Goal: Communication & Community: Share content

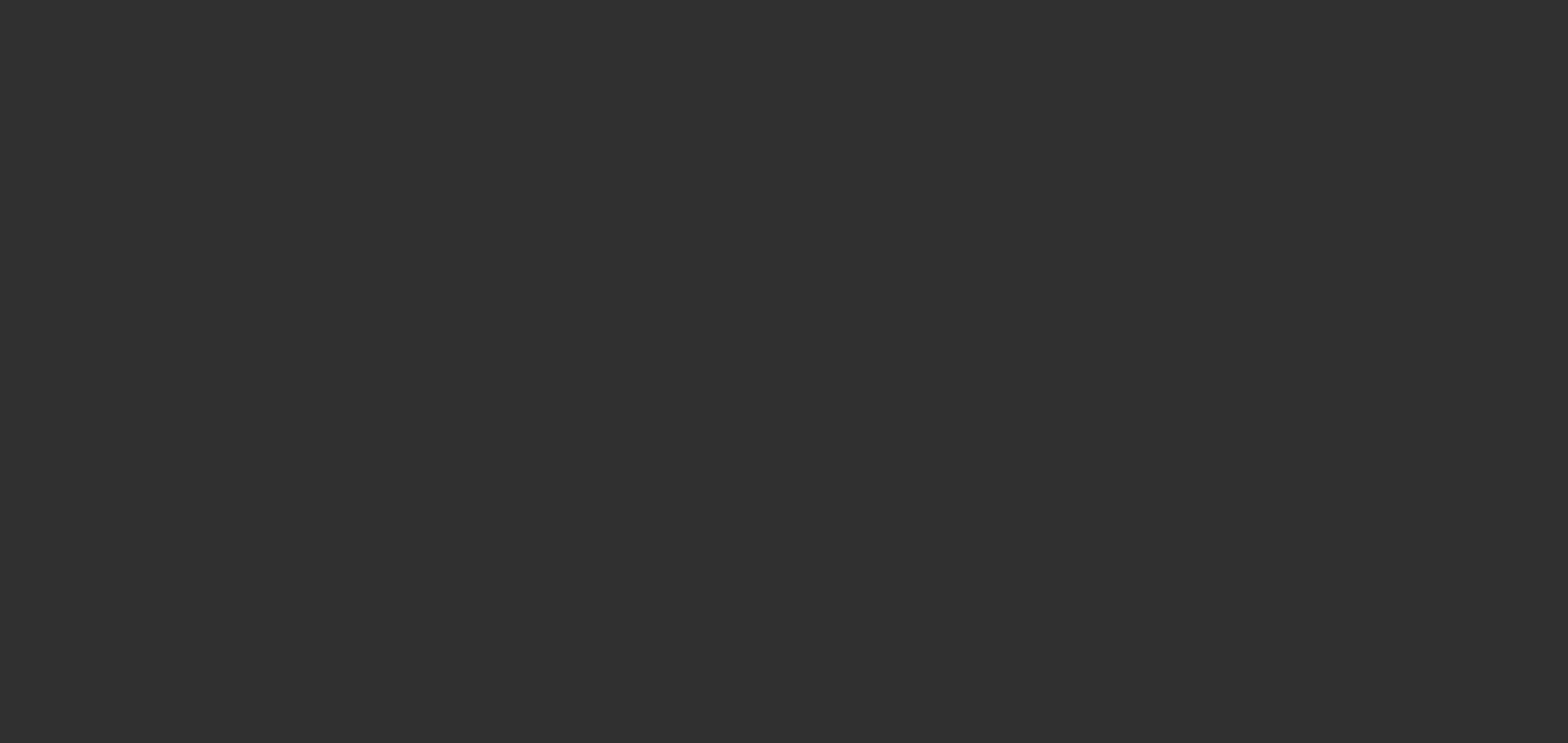
select select "10"
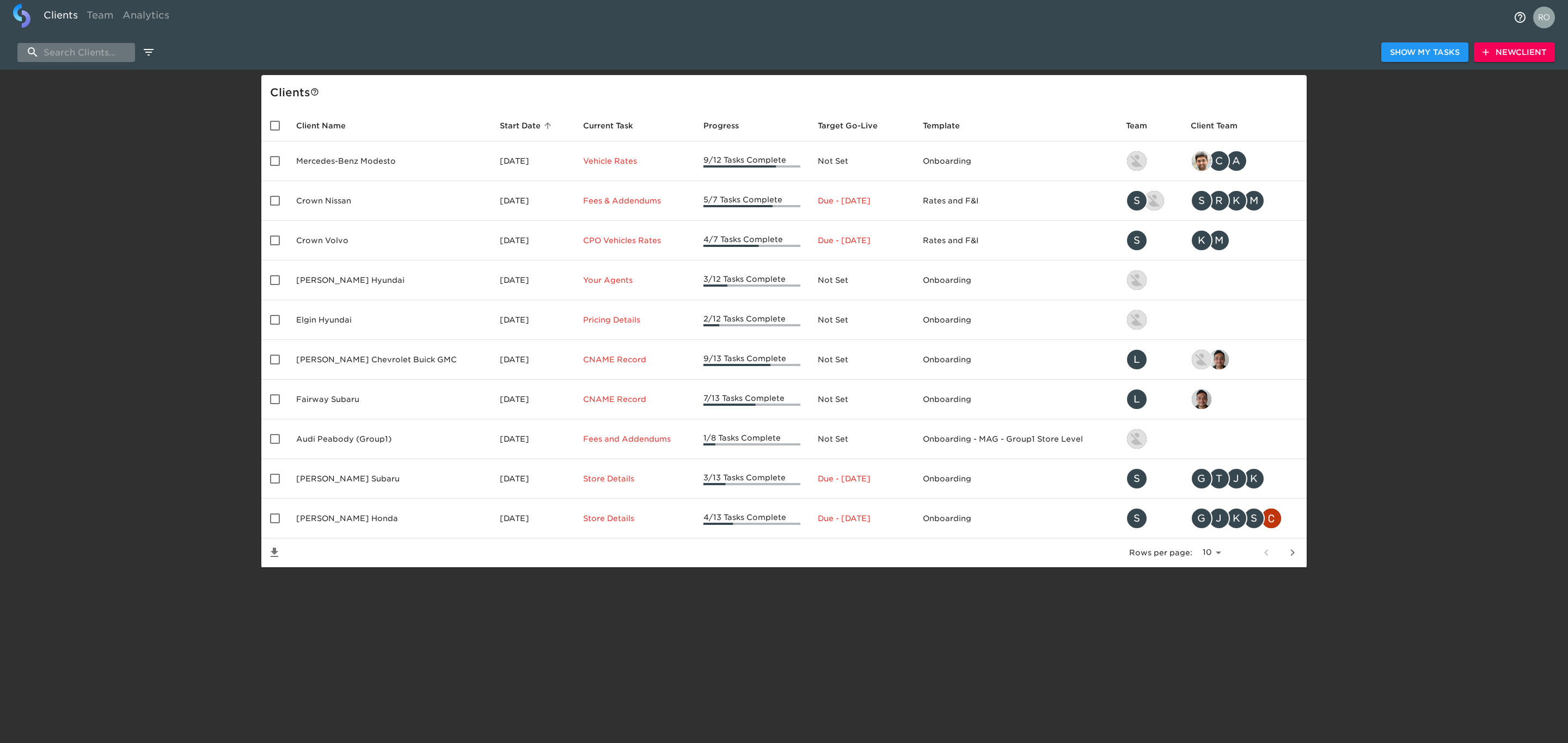
click at [58, 51] on input "search" at bounding box center [76, 52] width 118 height 19
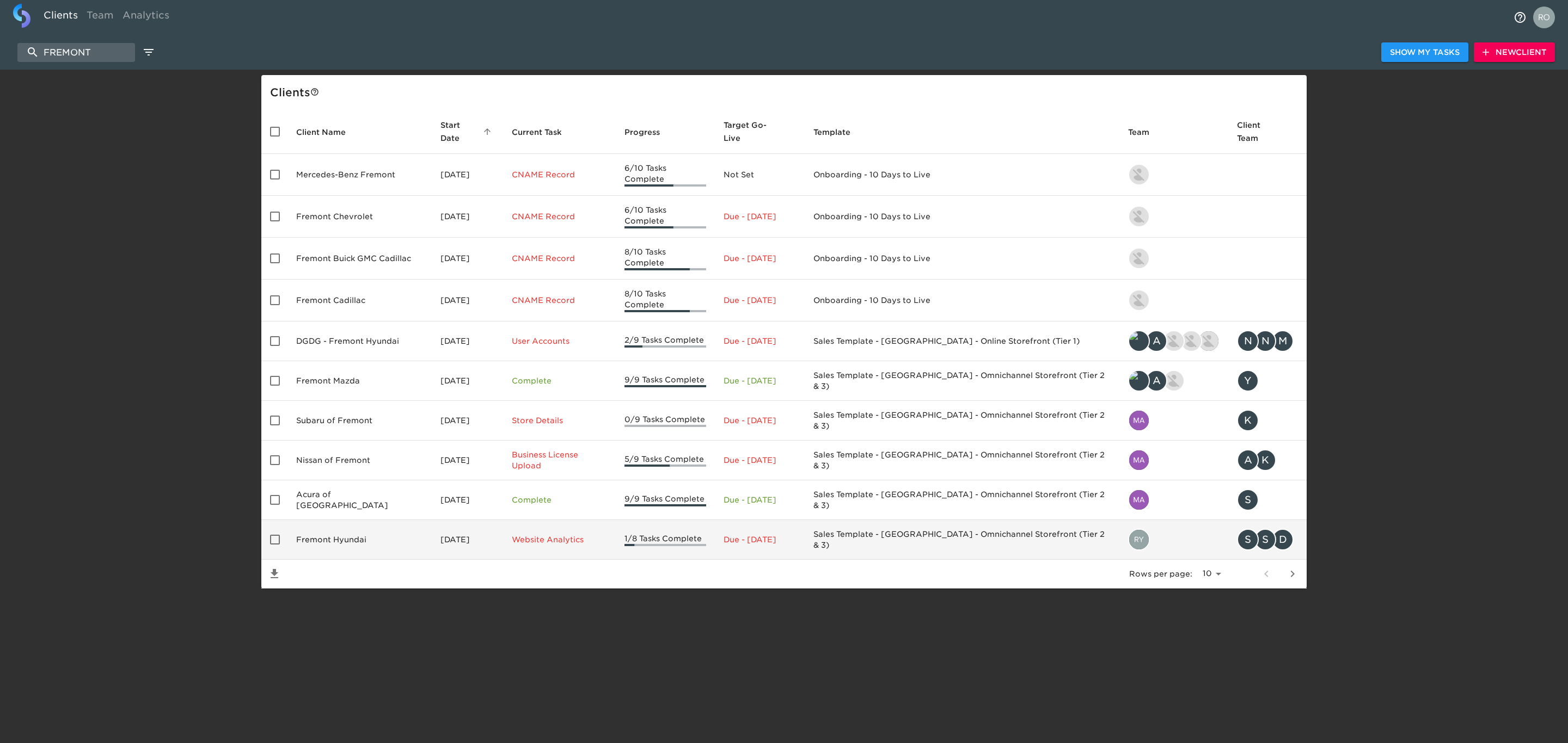
type input "FREMONT"
click at [373, 520] on td "Fremont Hyundai" at bounding box center [359, 540] width 145 height 40
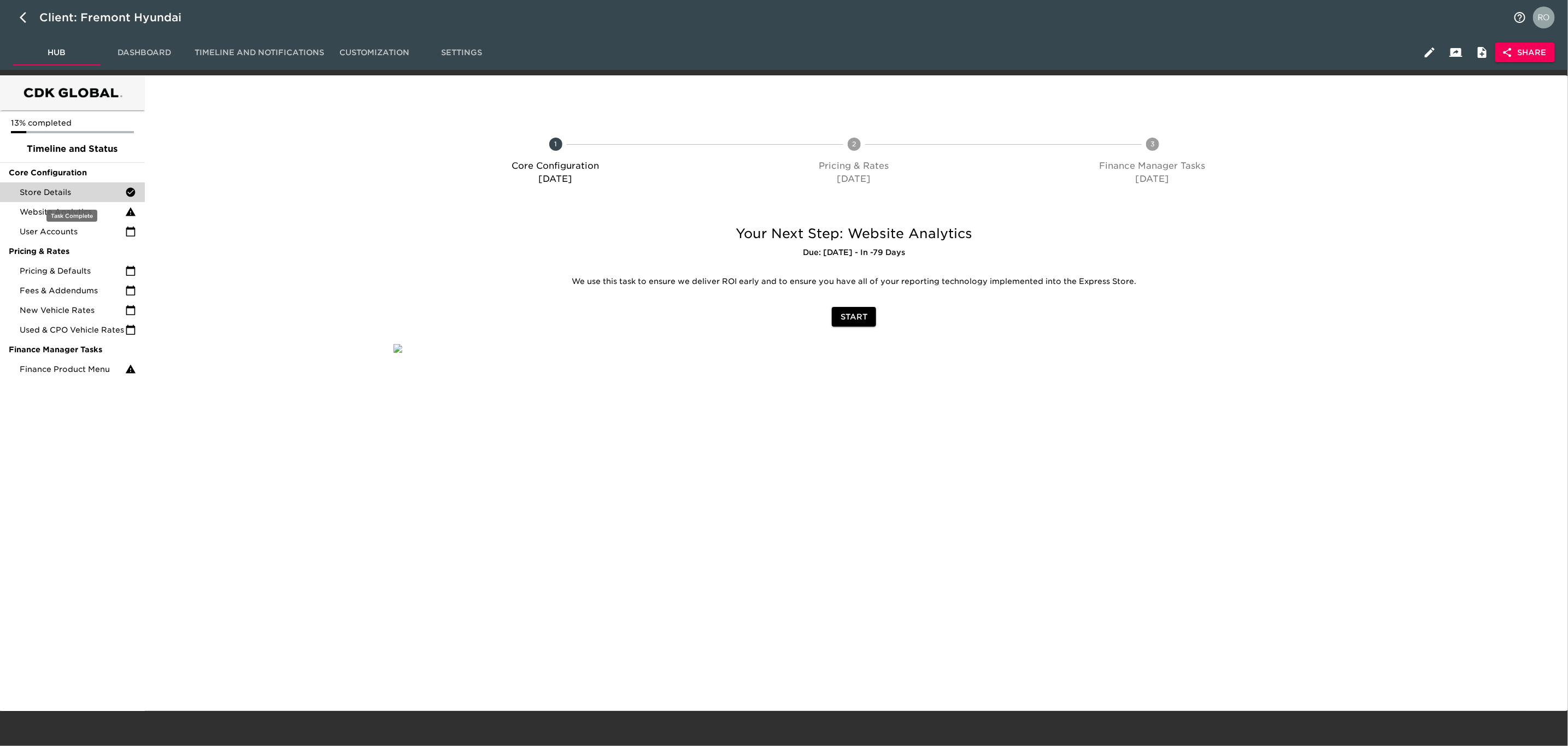
drag, startPoint x: 101, startPoint y: 189, endPoint x: 113, endPoint y: 192, distance: 12.4
click at [101, 189] on span "Store Details" at bounding box center [72, 192] width 106 height 11
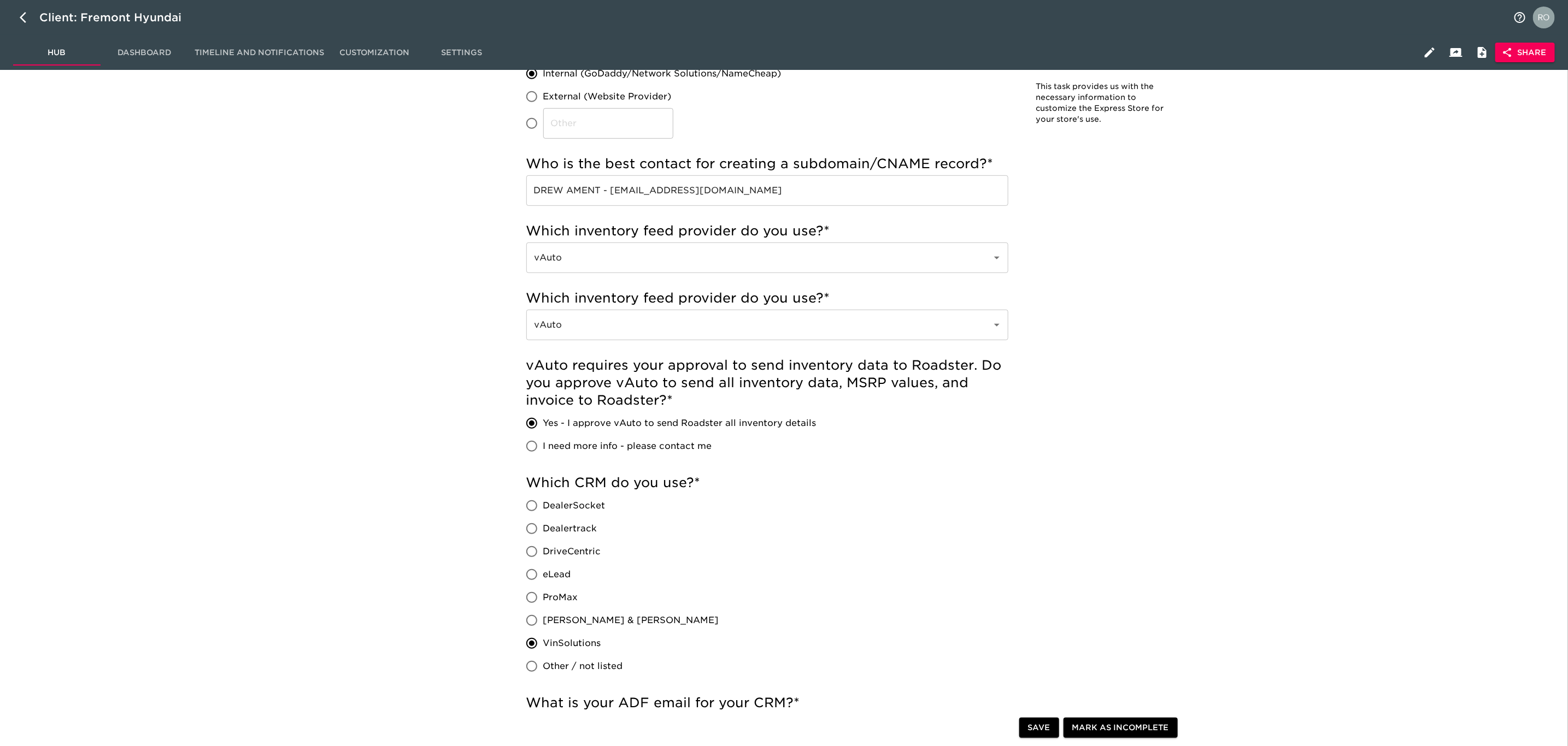
scroll to position [82, 0]
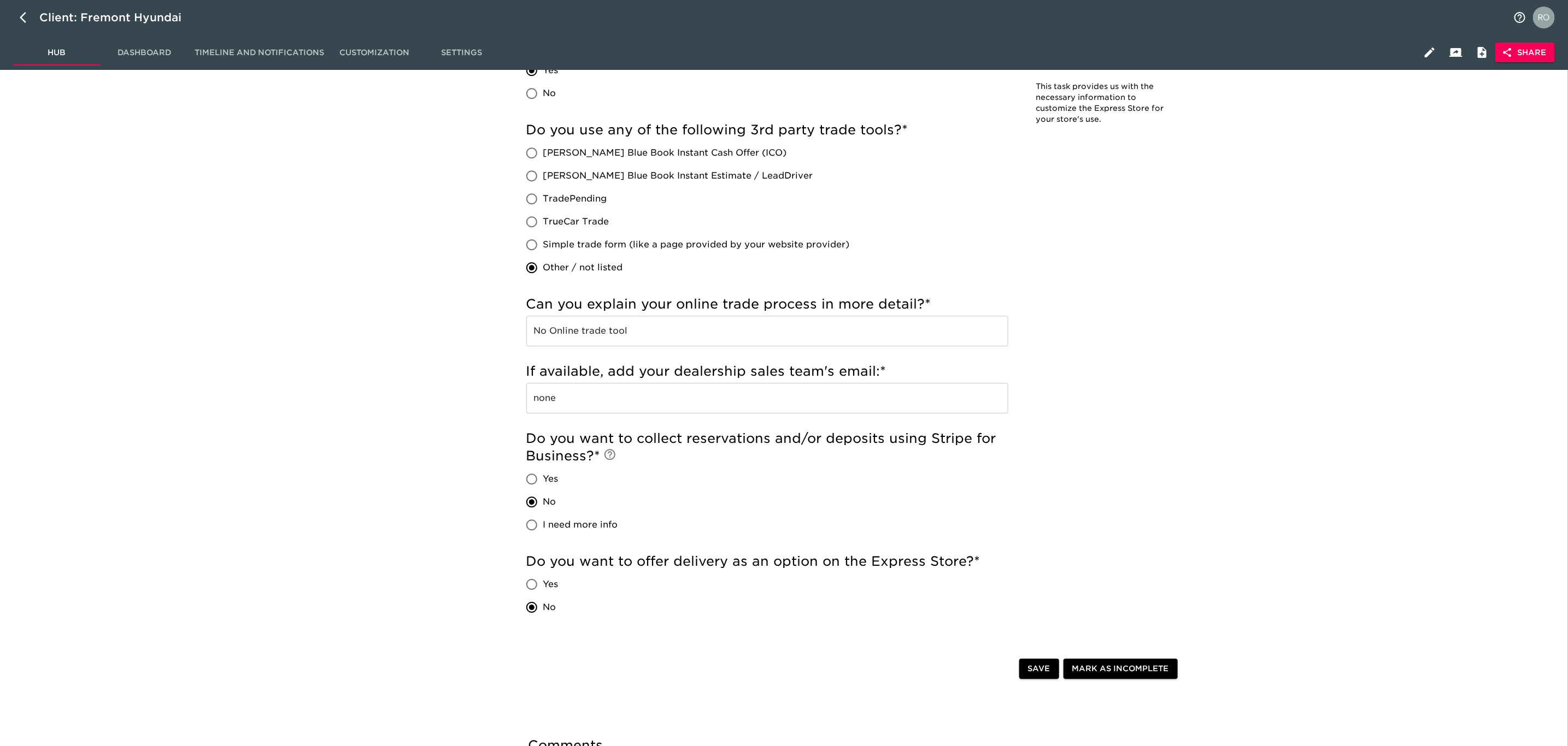
scroll to position [659, 0]
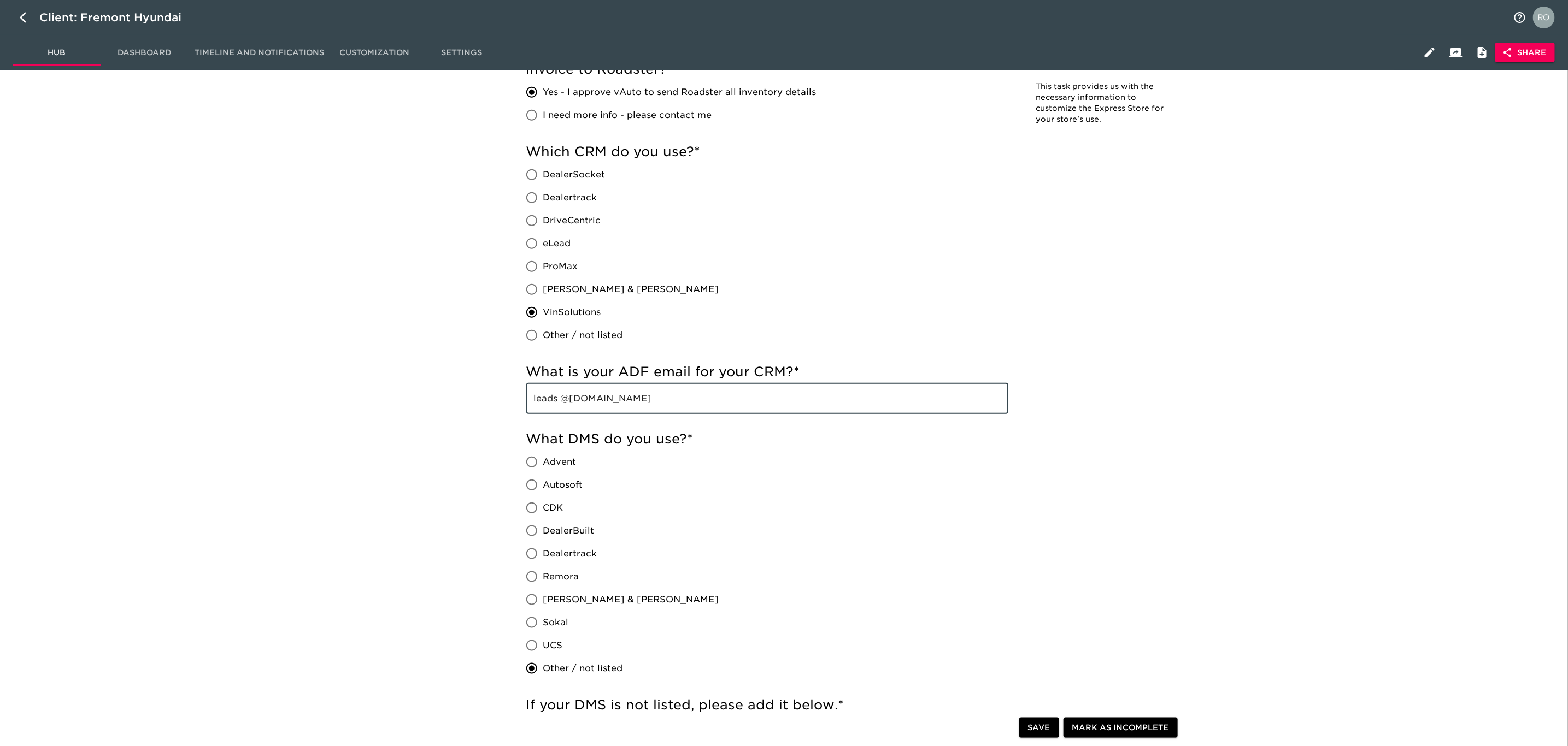
drag, startPoint x: 727, startPoint y: 407, endPoint x: 469, endPoint y: 401, distance: 258.1
click at [719, 393] on input "leads @fremonthyundaidealer.com" at bounding box center [767, 398] width 482 height 30
click at [724, 401] on input "leads @fremonthyundaidealer.com" at bounding box center [767, 398] width 482 height 30
drag, startPoint x: 724, startPoint y: 401, endPoint x: 510, endPoint y: 400, distance: 214.0
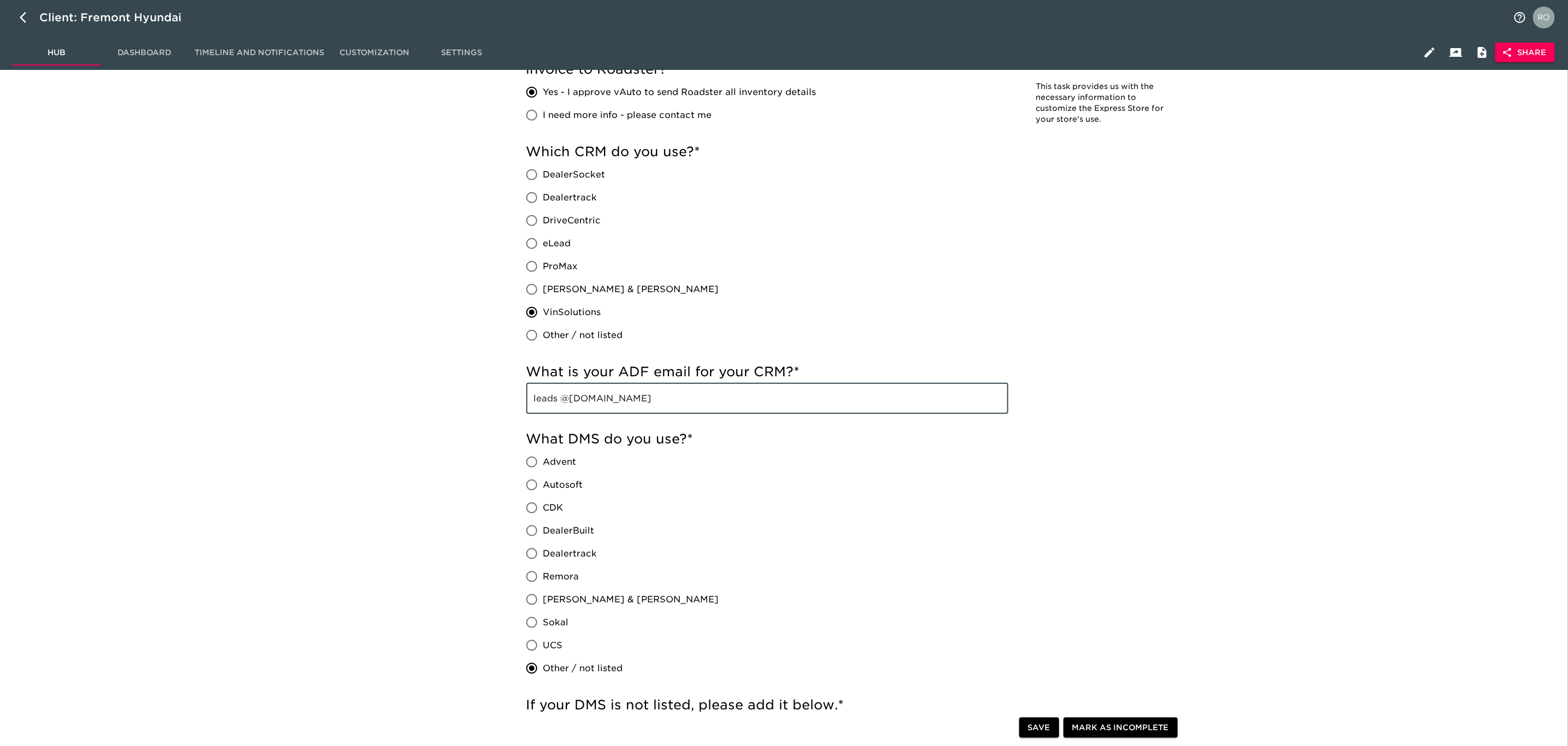
click at [710, 509] on div "What DMS do you use? * Advent Autosoft CDK DealerBuilt Dealertrack Remora Reyno…" at bounding box center [767, 555] width 482 height 250
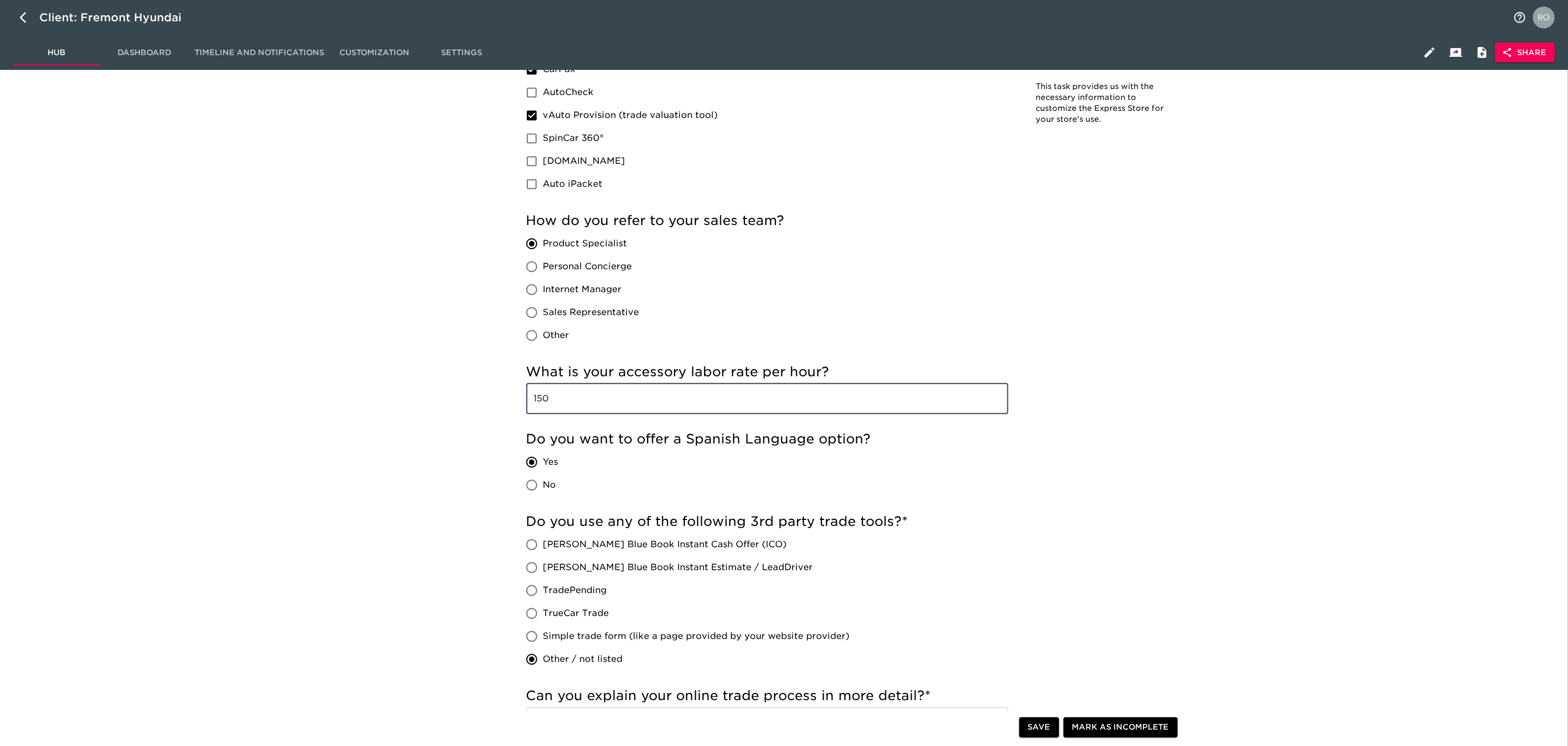
drag, startPoint x: 563, startPoint y: 403, endPoint x: 485, endPoint y: 405, distance: 78.0
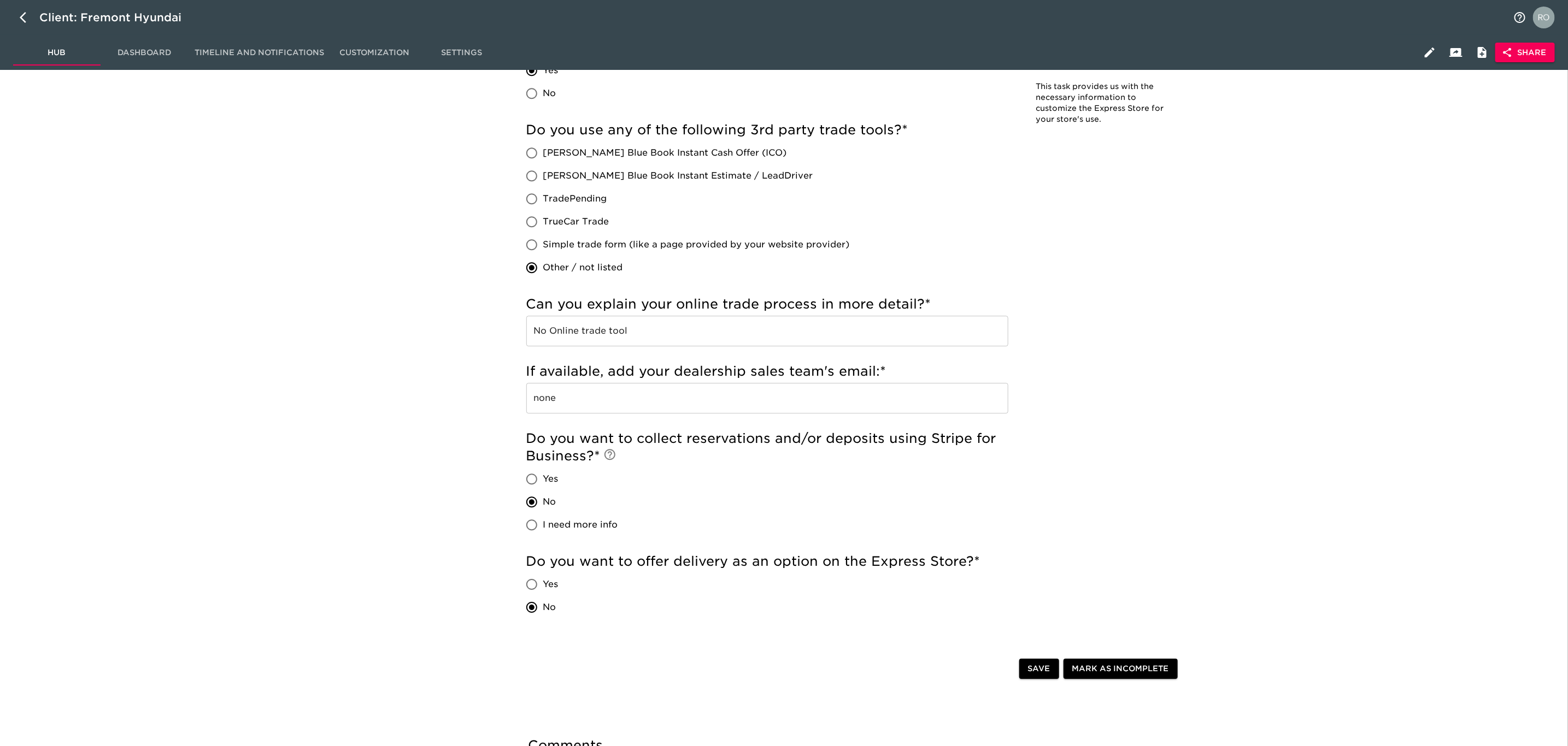
scroll to position [1666, 0]
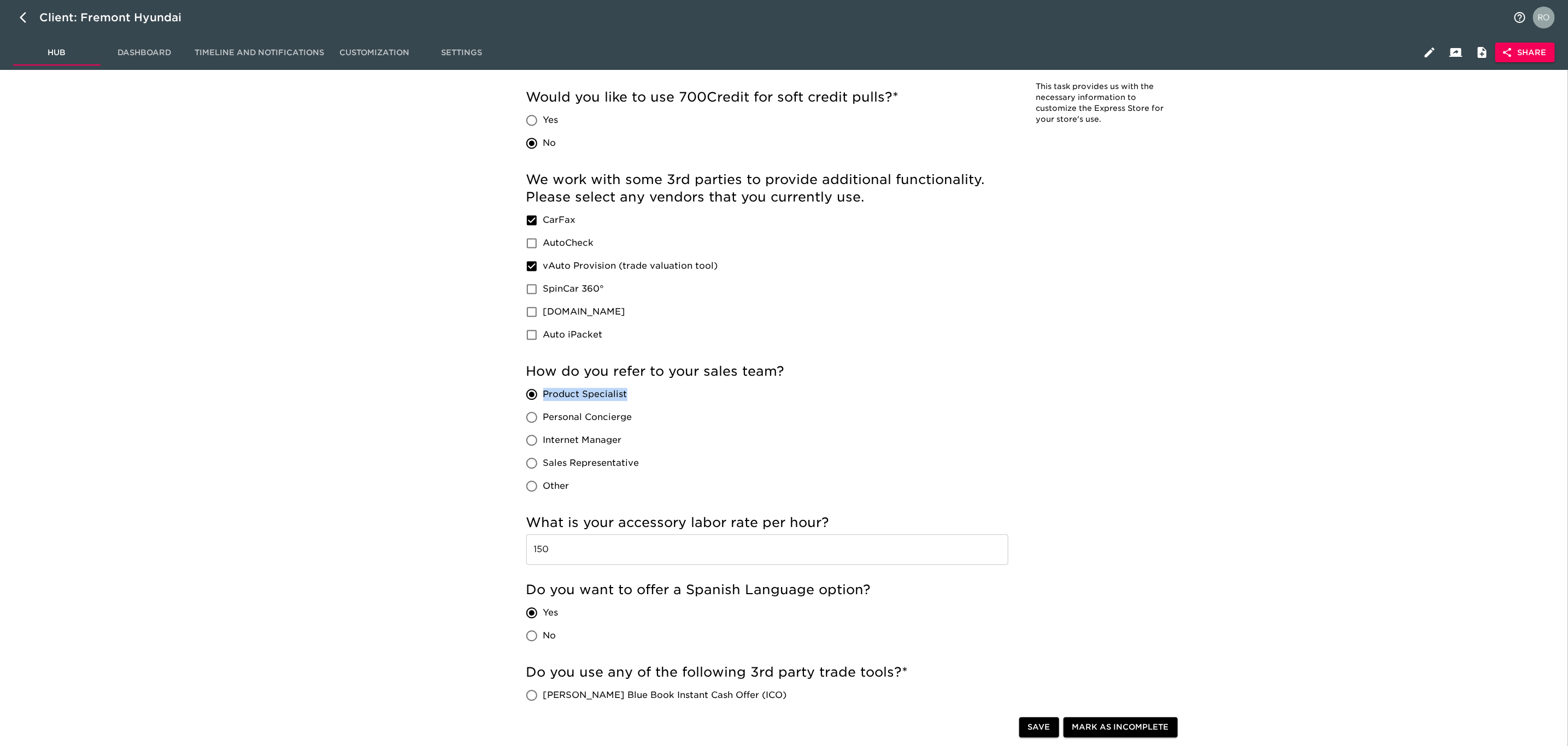
drag, startPoint x: 582, startPoint y: 389, endPoint x: 542, endPoint y: 389, distance: 40.0
click at [541, 389] on label "Product Specialist" at bounding box center [579, 394] width 119 height 23
copy span "Product Specialist"
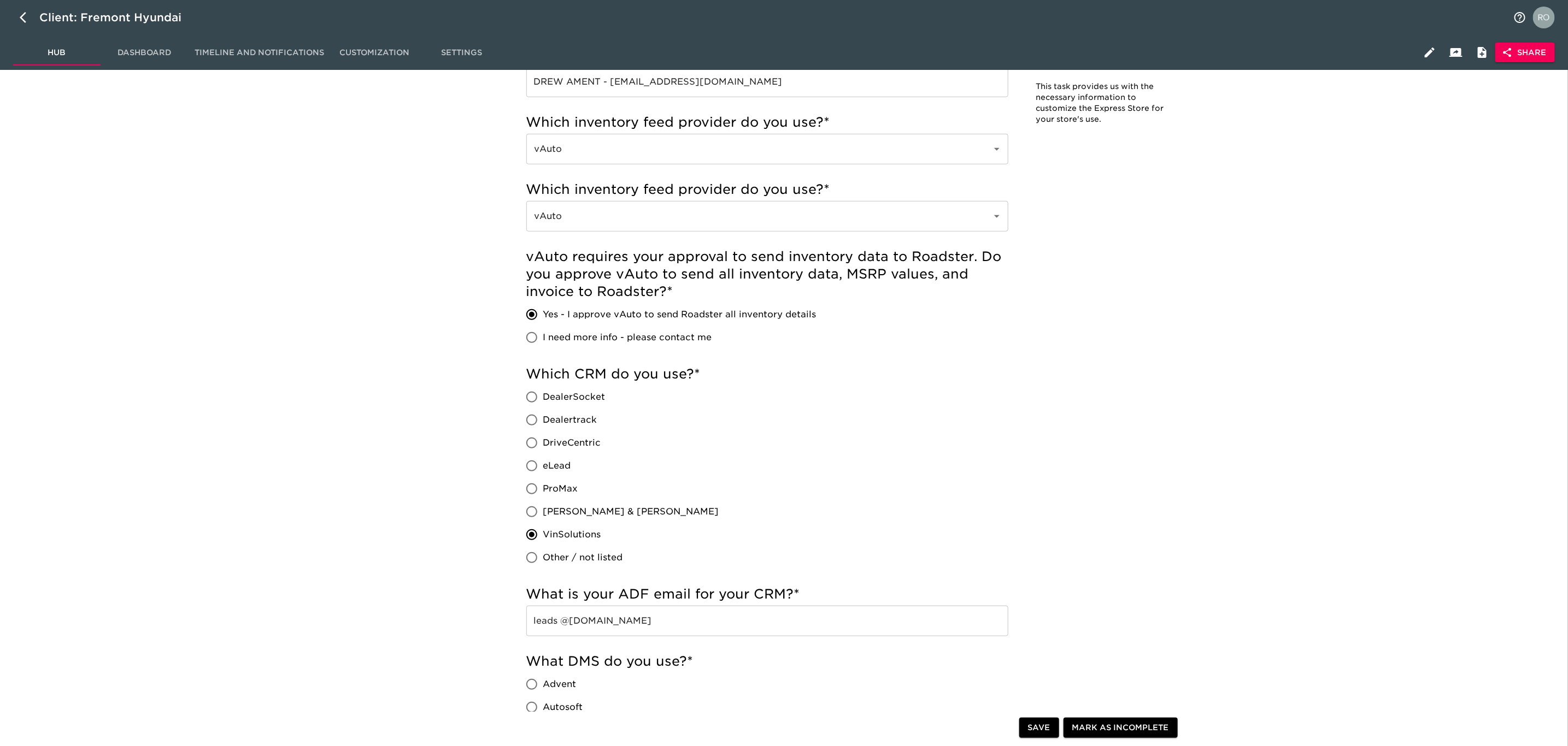
scroll to position [0, 0]
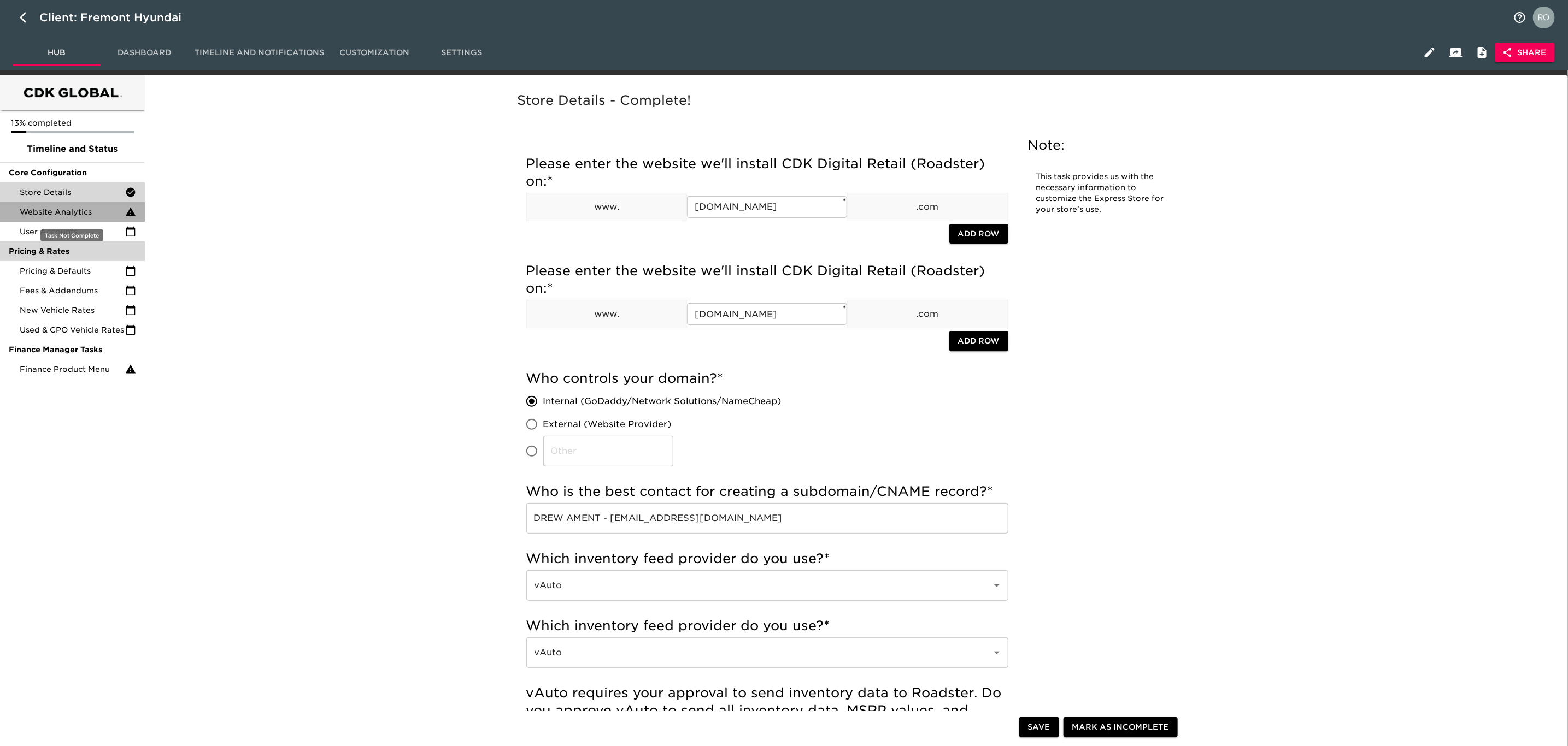
drag, startPoint x: 76, startPoint y: 210, endPoint x: 84, endPoint y: 255, distance: 45.7
click at [76, 210] on span "Website Analytics" at bounding box center [72, 211] width 106 height 11
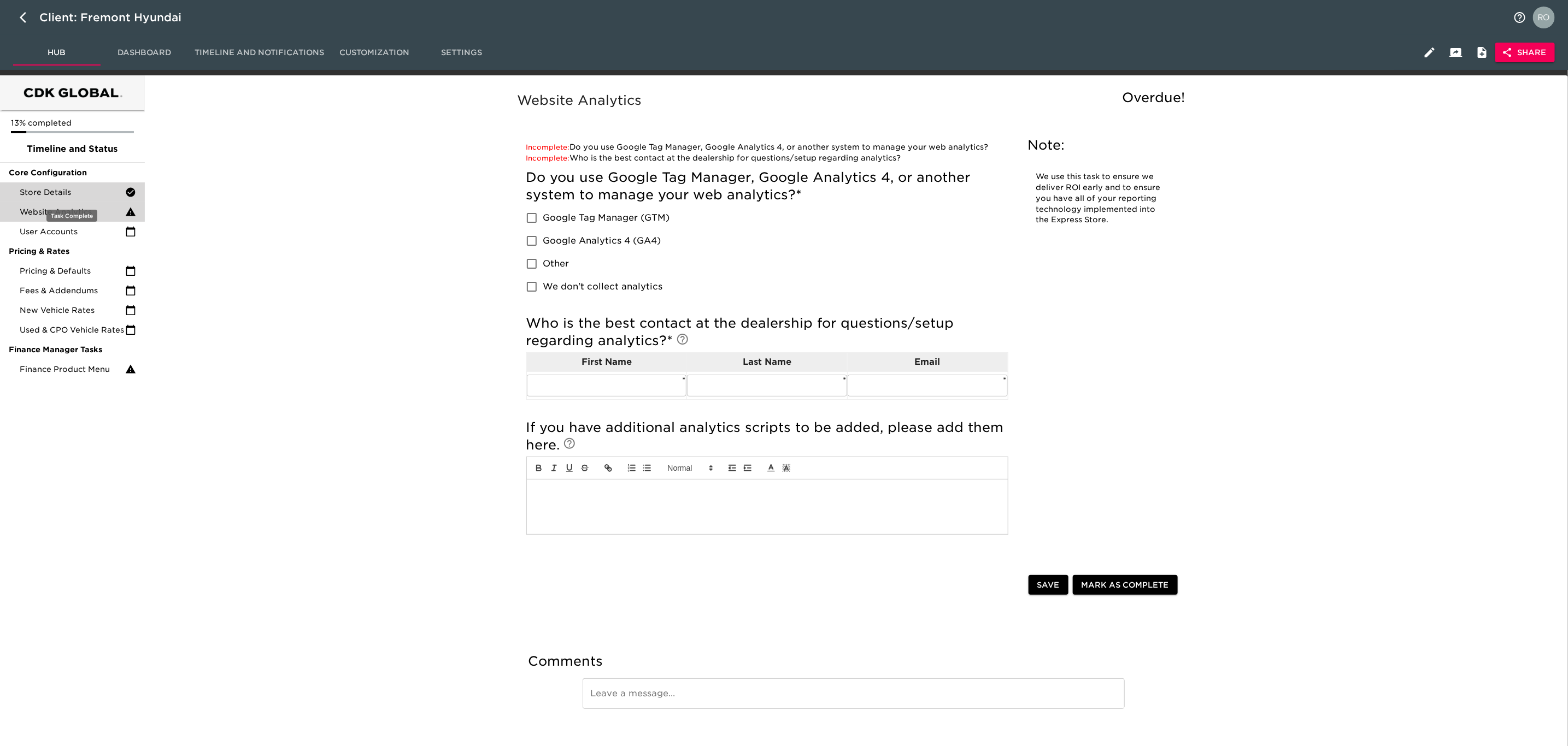
click at [70, 194] on span "Store Details" at bounding box center [72, 192] width 106 height 11
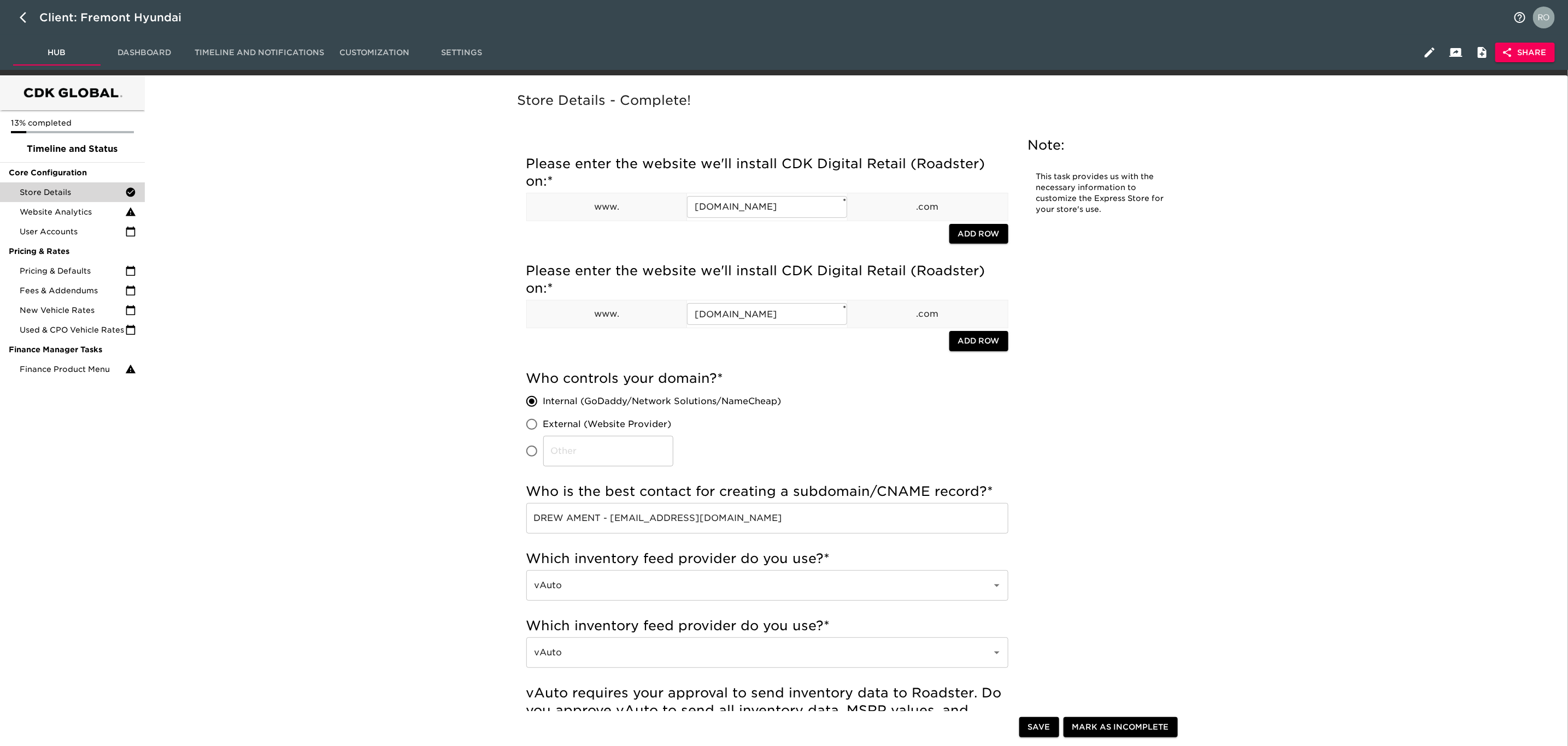
click at [1519, 46] on span "Share" at bounding box center [1524, 53] width 42 height 13
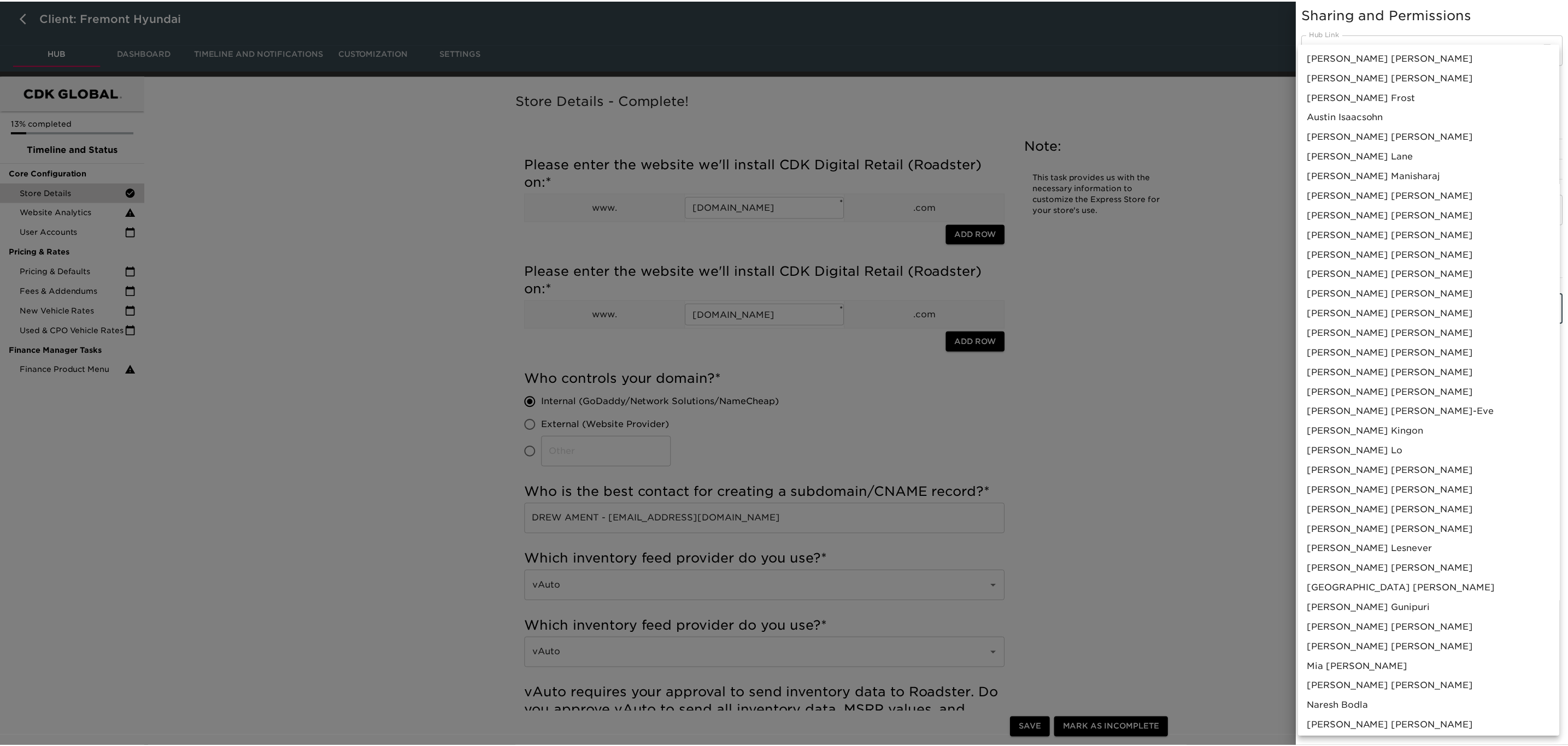
scroll to position [434, 0]
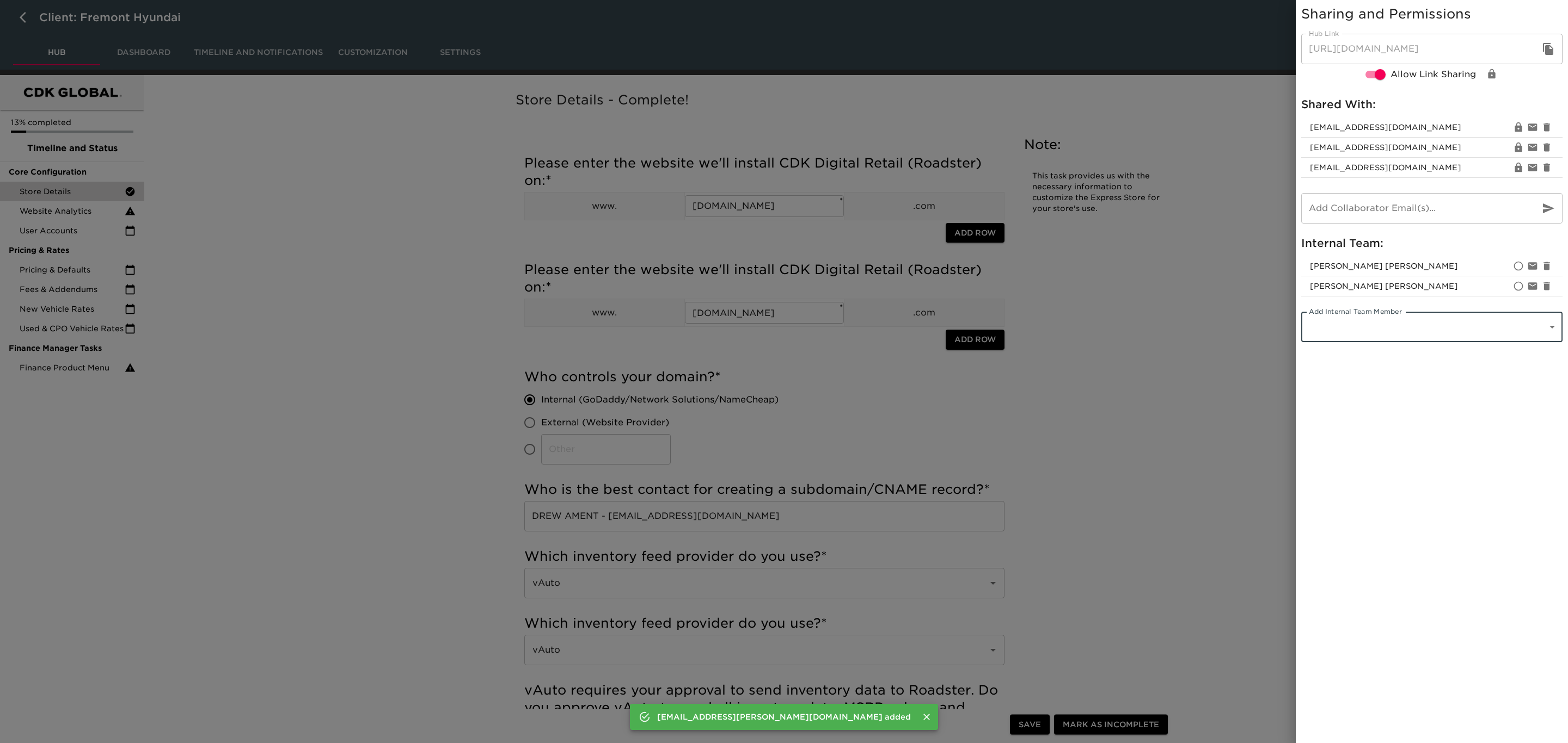
click at [1181, 359] on div at bounding box center [784, 372] width 1568 height 743
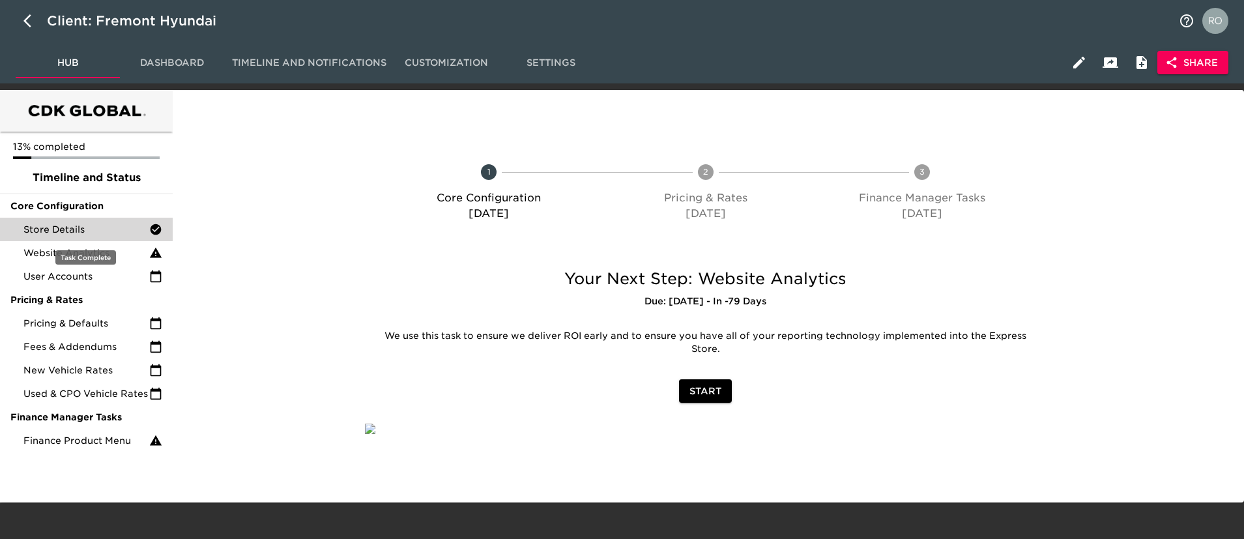
click at [109, 226] on span "Store Details" at bounding box center [86, 229] width 126 height 13
click at [108, 237] on div "Store Details" at bounding box center [86, 229] width 173 height 23
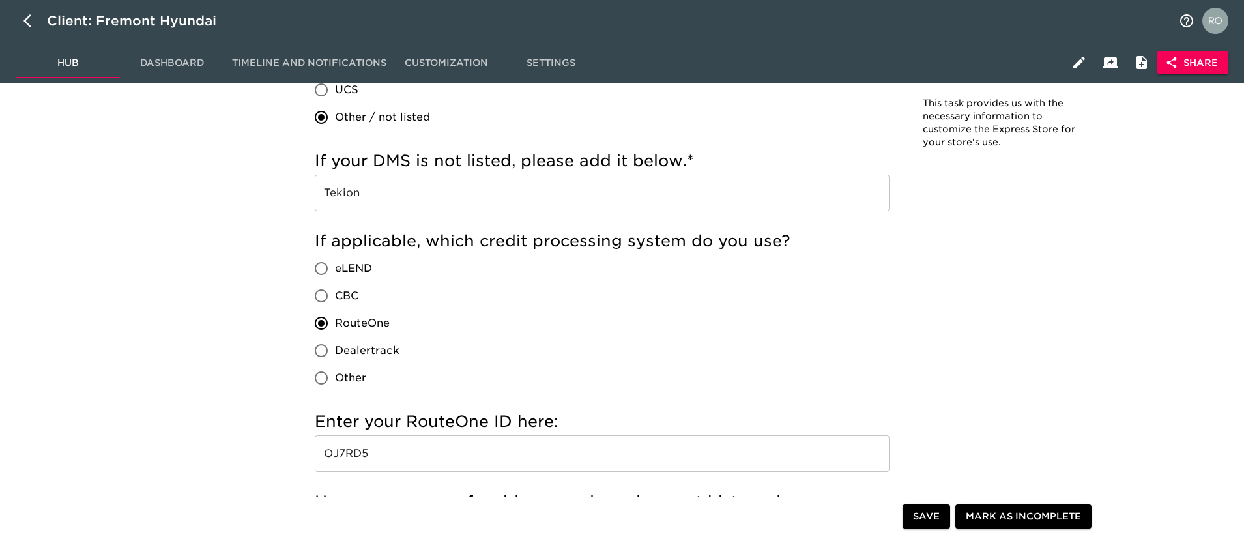
scroll to position [1662, 0]
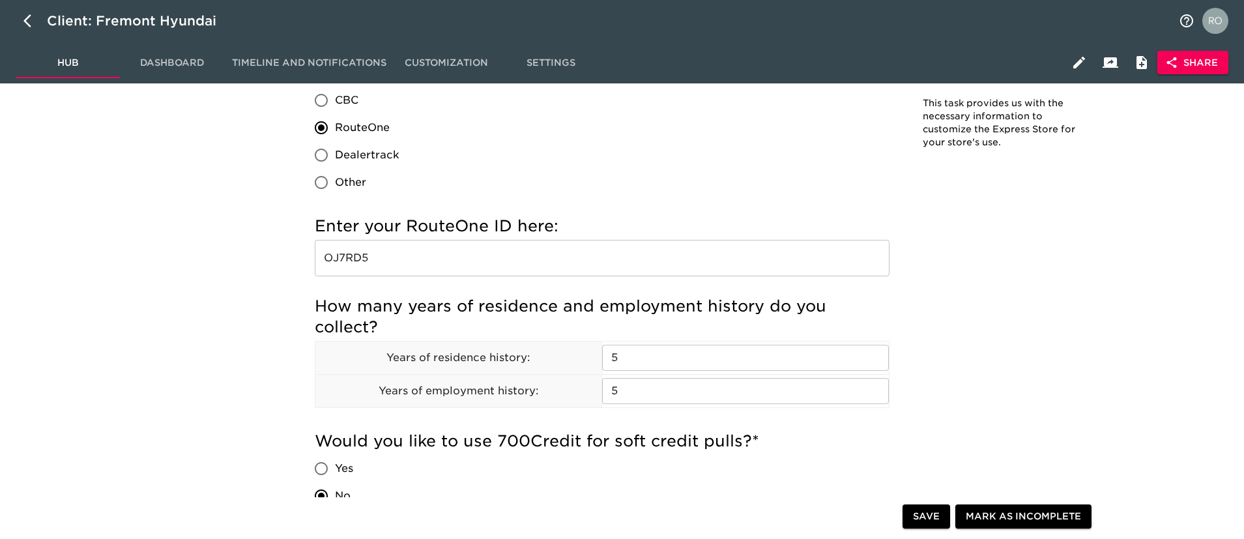
click at [360, 261] on input "OJ7RD5" at bounding box center [602, 258] width 575 height 36
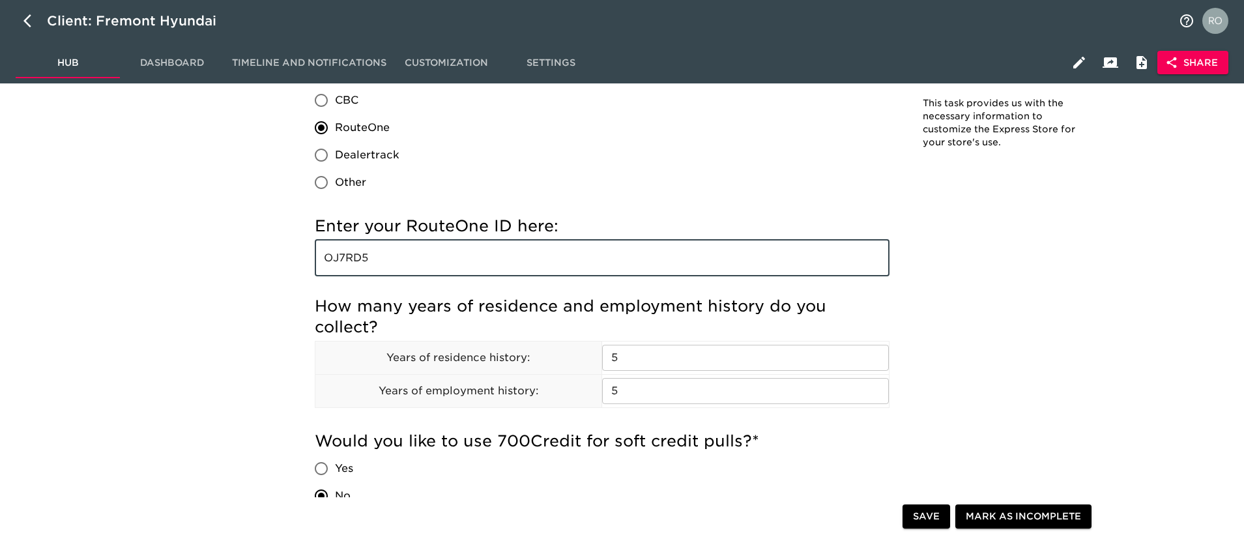
click at [360, 261] on input "OJ7RD5" at bounding box center [602, 258] width 575 height 36
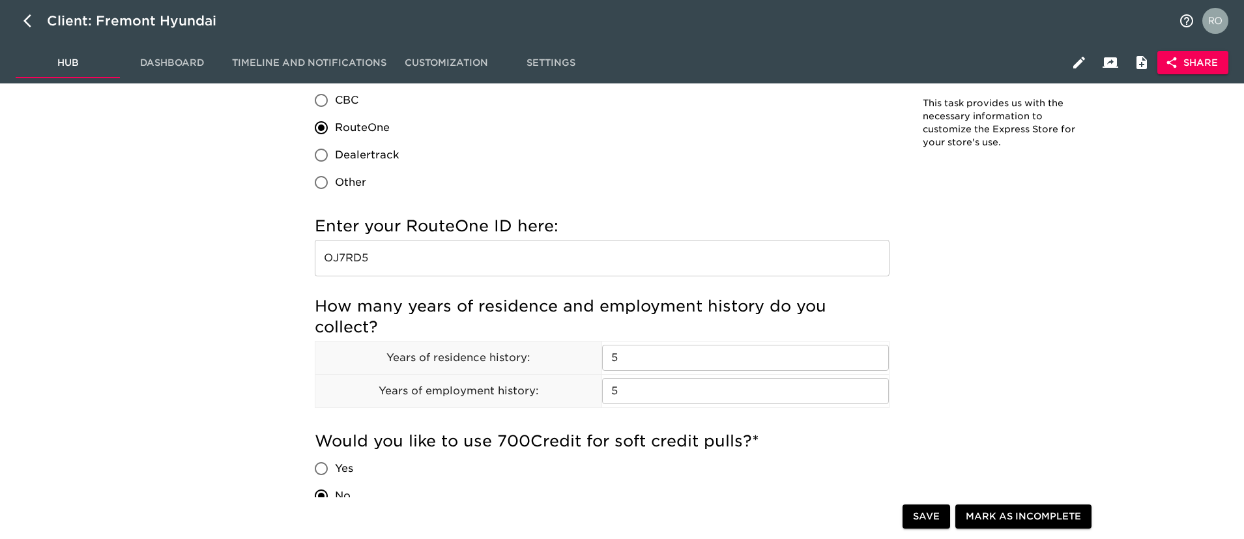
click at [613, 175] on div "If applicable, which credit processing system do you use? eLEND CBC RouteOne De…" at bounding box center [602, 115] width 575 height 161
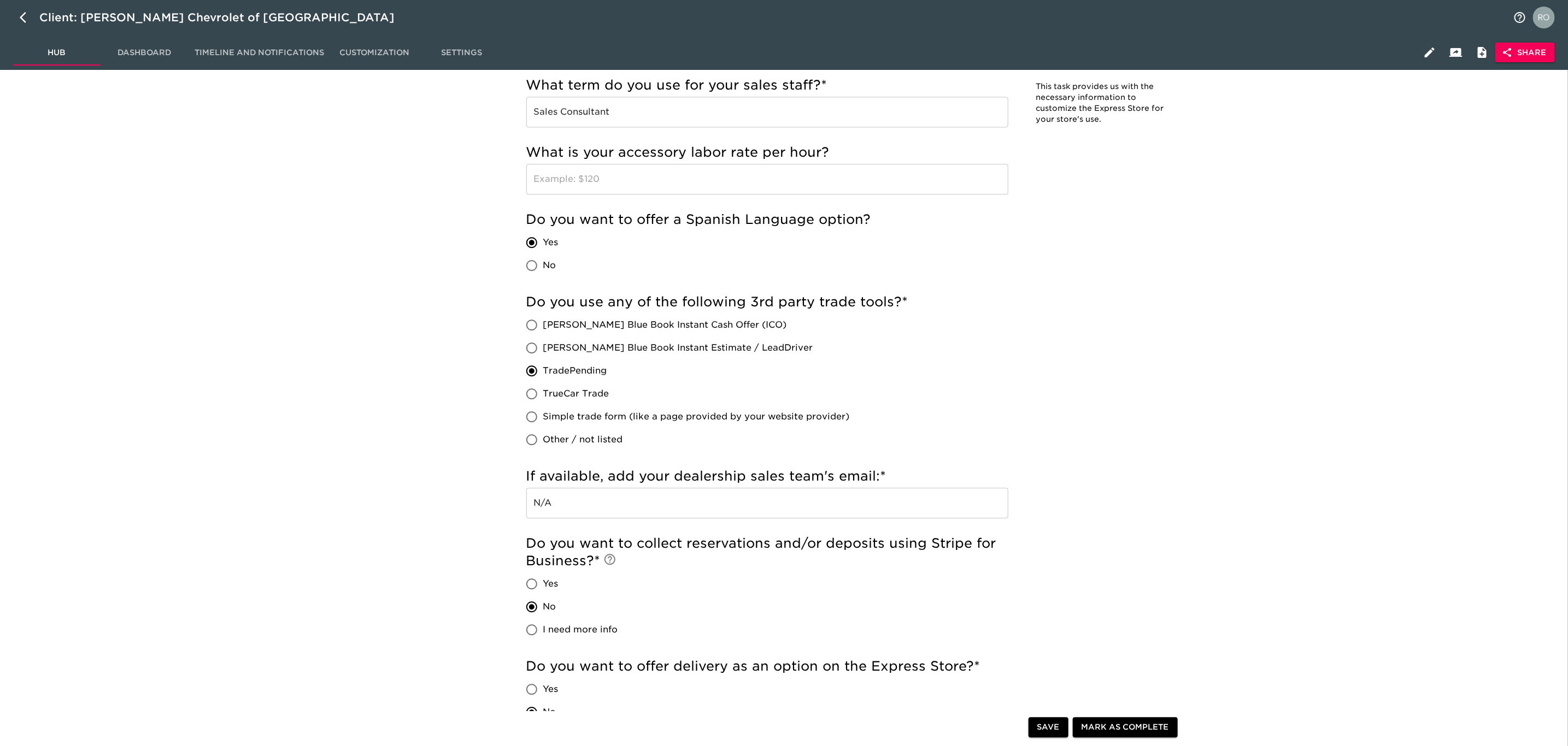
scroll to position [1639, 0]
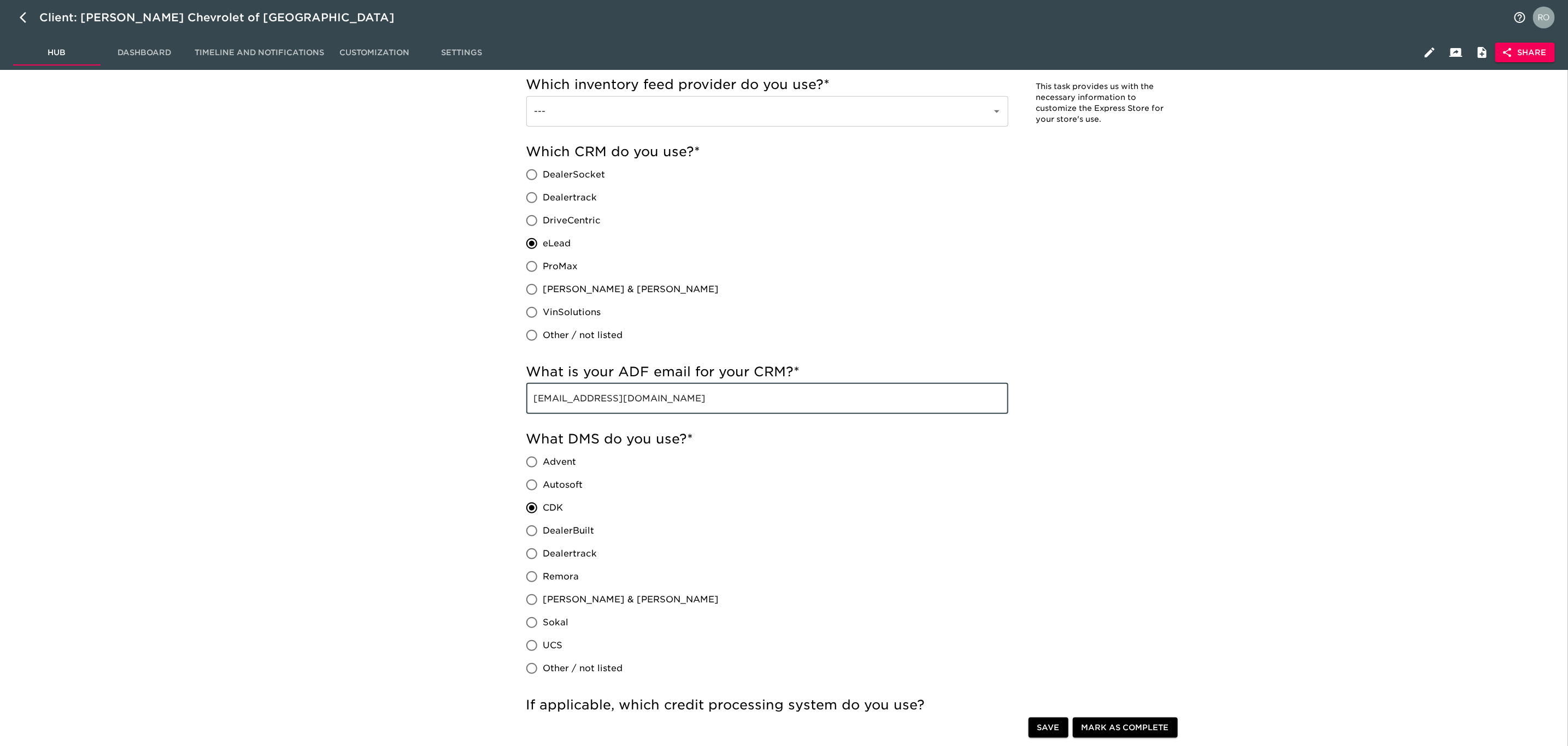
drag, startPoint x: 828, startPoint y: 394, endPoint x: 371, endPoint y: 394, distance: 457.0
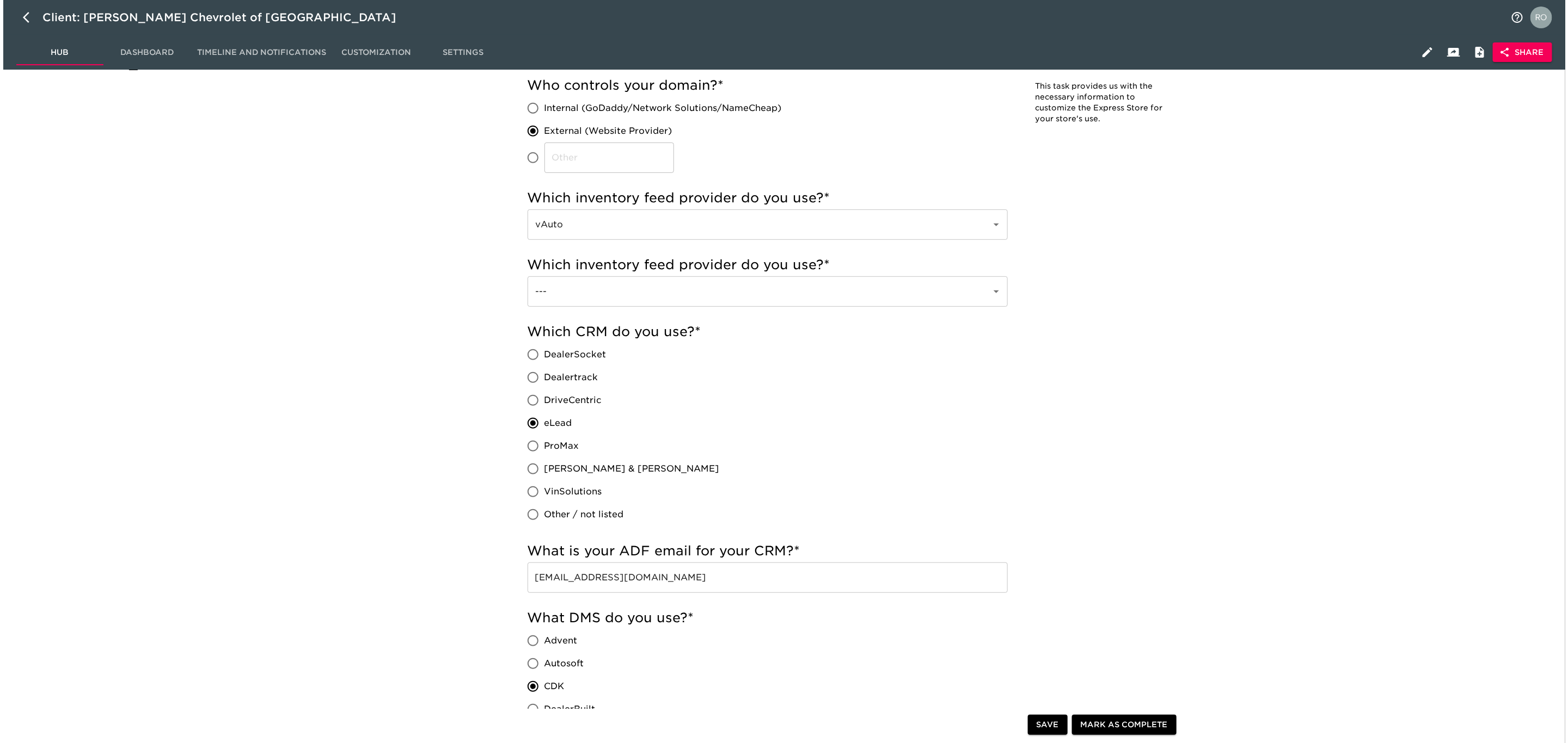
scroll to position [0, 0]
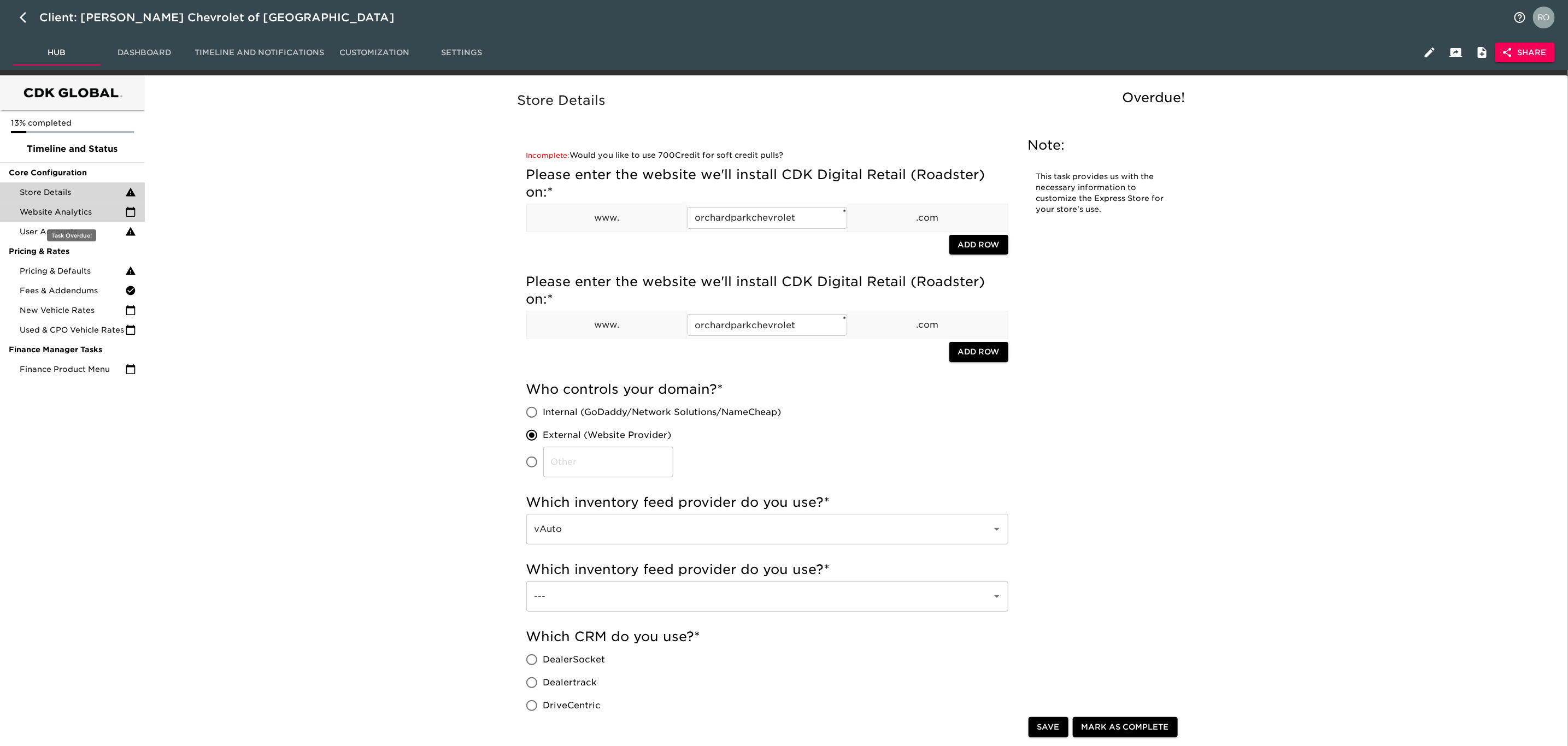
drag, startPoint x: 96, startPoint y: 215, endPoint x: 104, endPoint y: 217, distance: 8.2
click at [96, 215] on span "Website Analytics" at bounding box center [72, 211] width 106 height 11
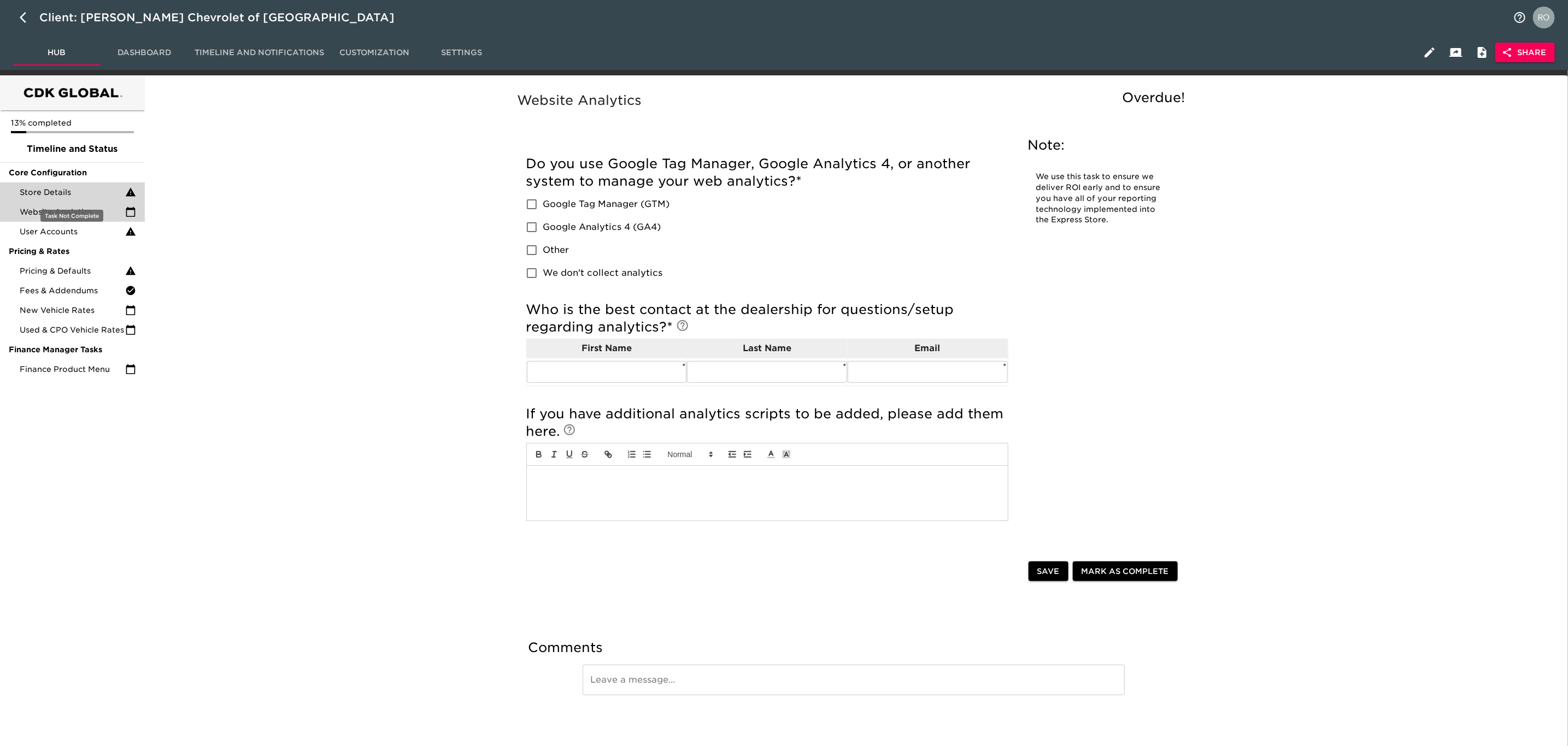
click at [92, 189] on span "Store Details" at bounding box center [72, 192] width 106 height 11
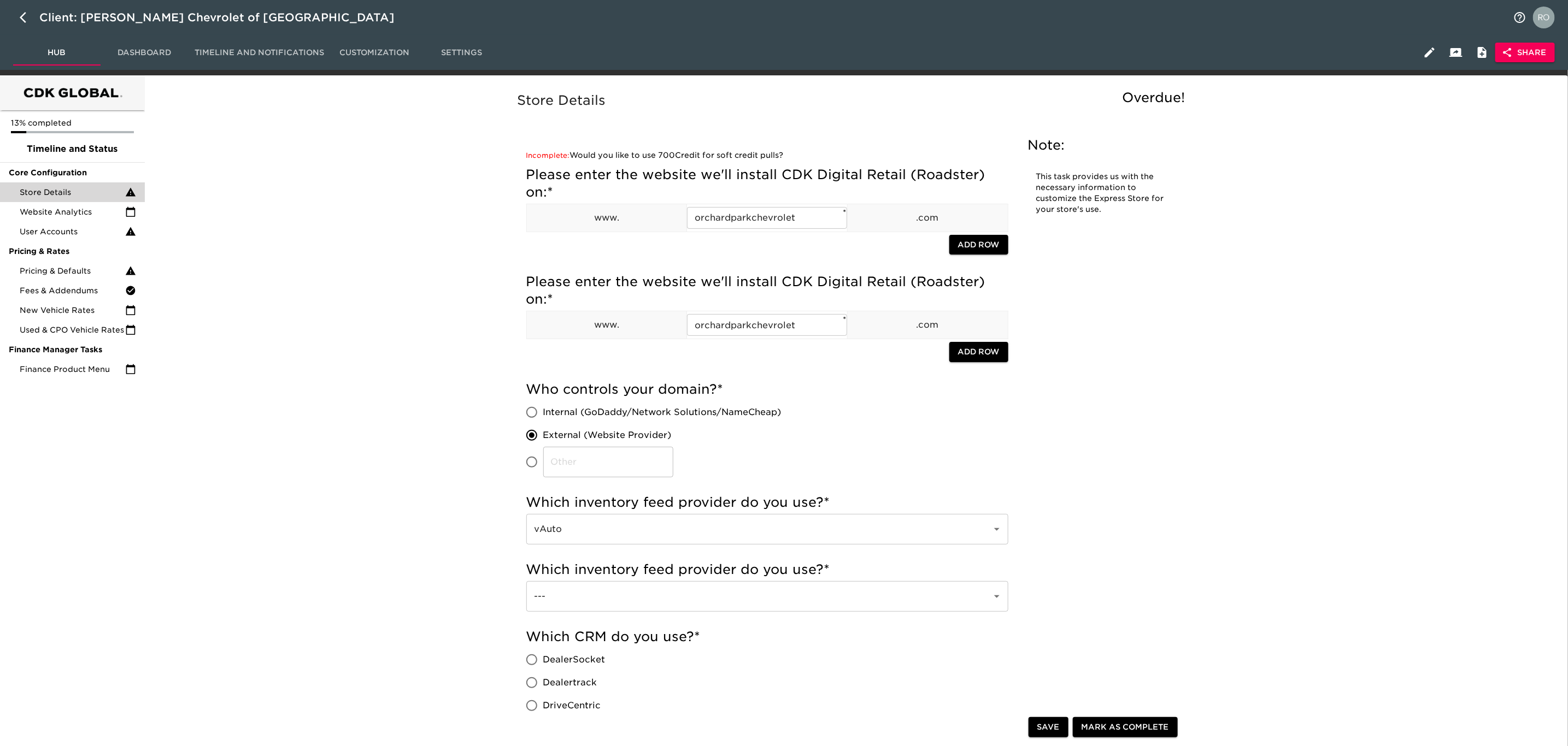
click at [1519, 49] on span "Share" at bounding box center [1524, 53] width 42 height 13
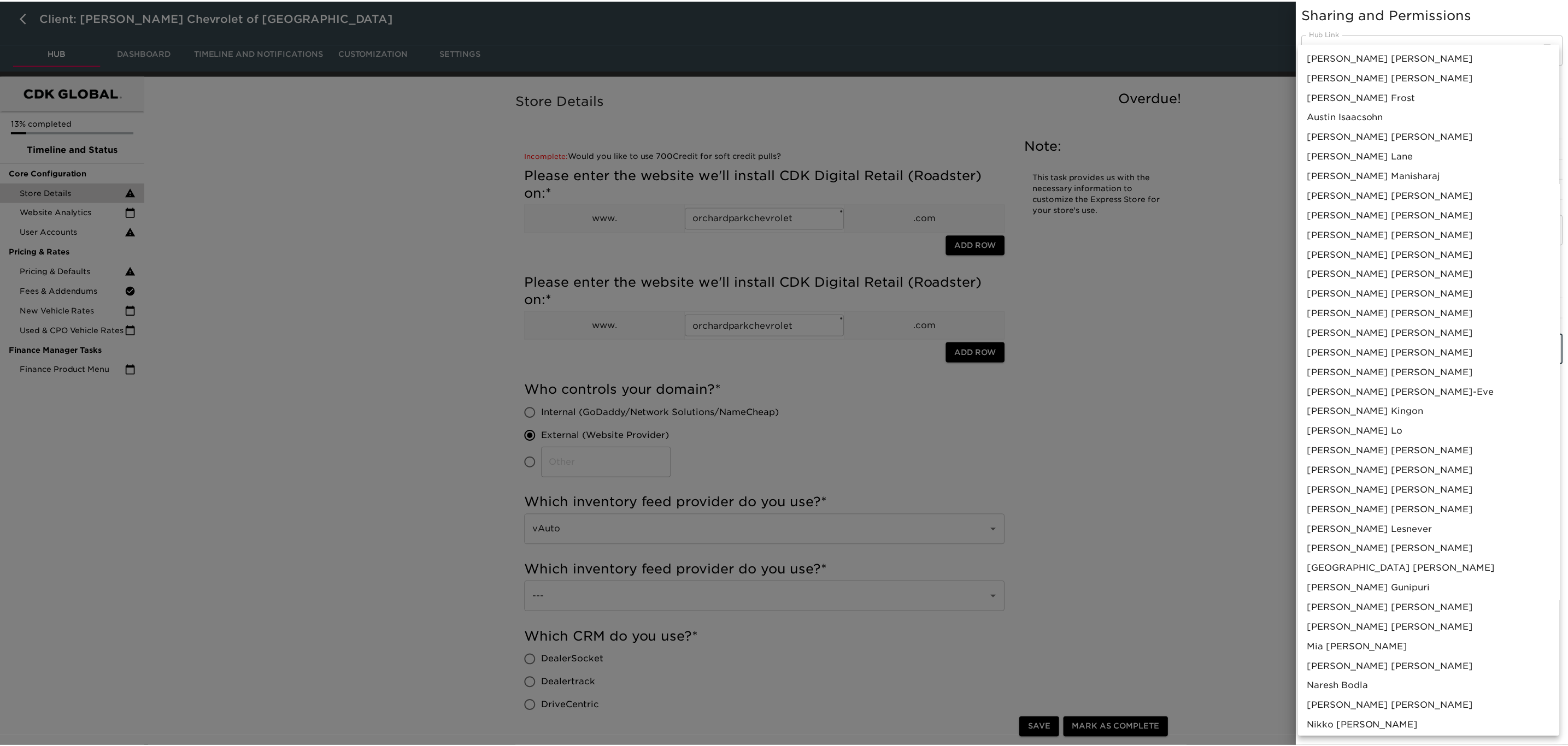
scroll to position [415, 0]
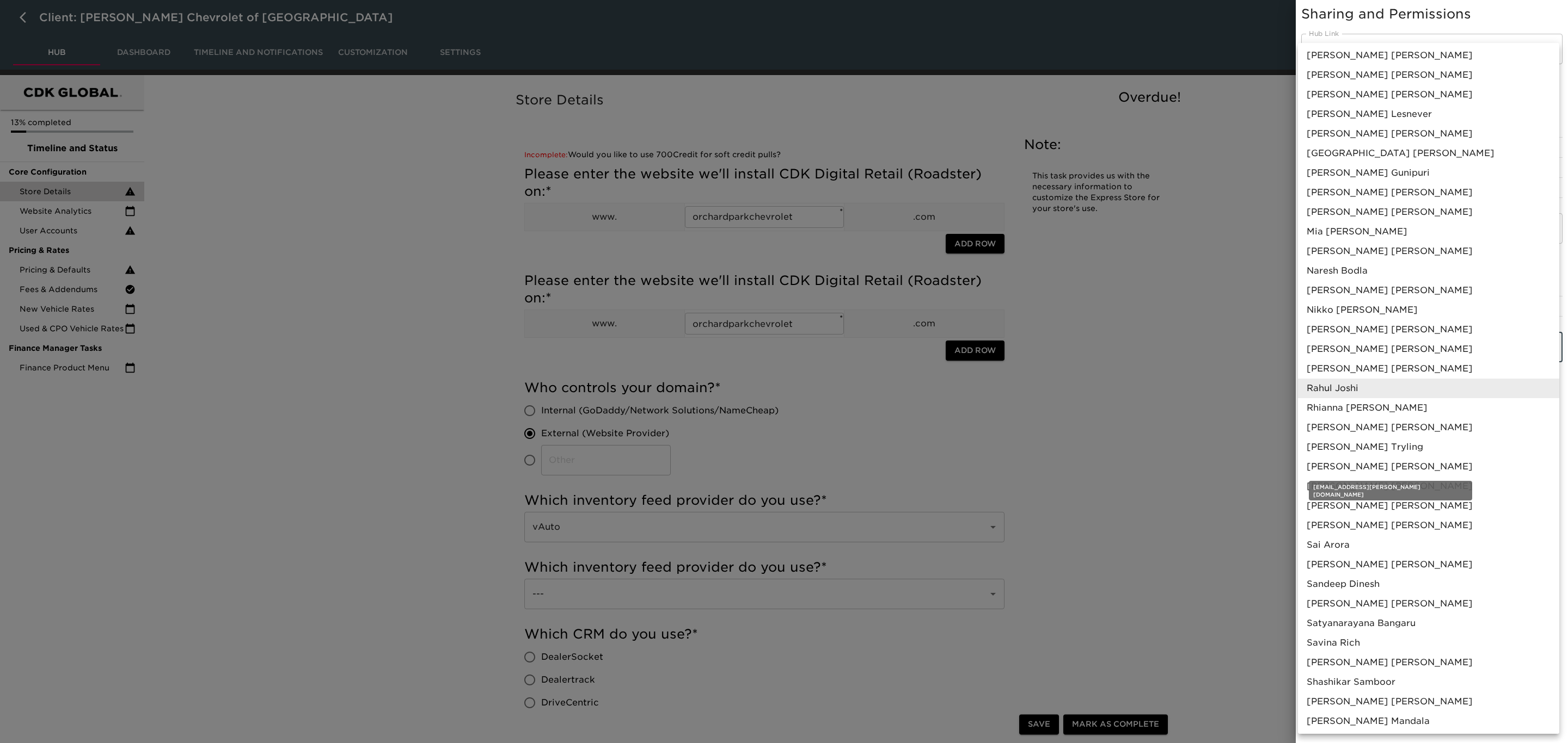
click at [1375, 462] on span "Rohit Varma Addepalli" at bounding box center [1389, 467] width 166 height 13
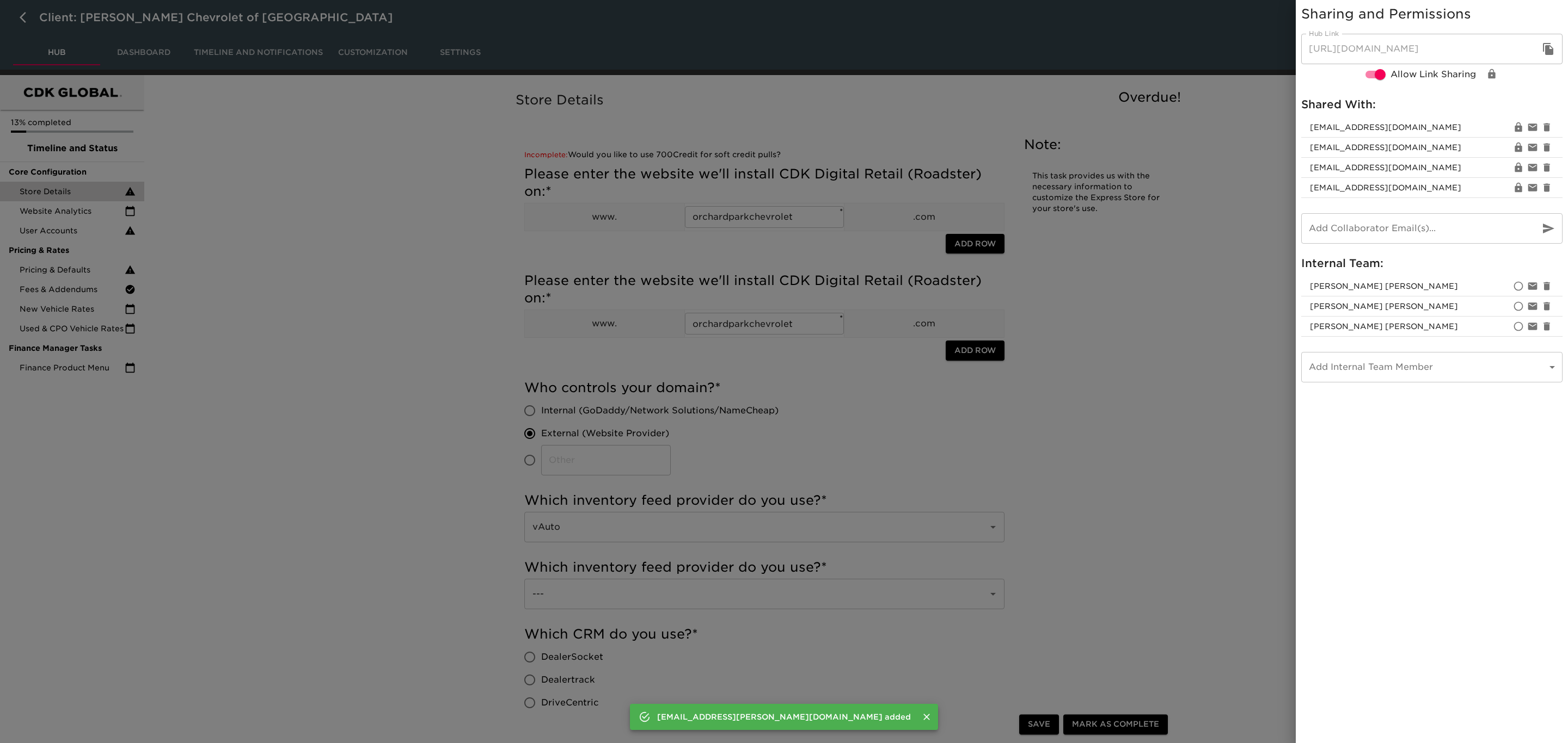
click at [1214, 402] on div at bounding box center [784, 372] width 1568 height 743
